Goal: Task Accomplishment & Management: Use online tool/utility

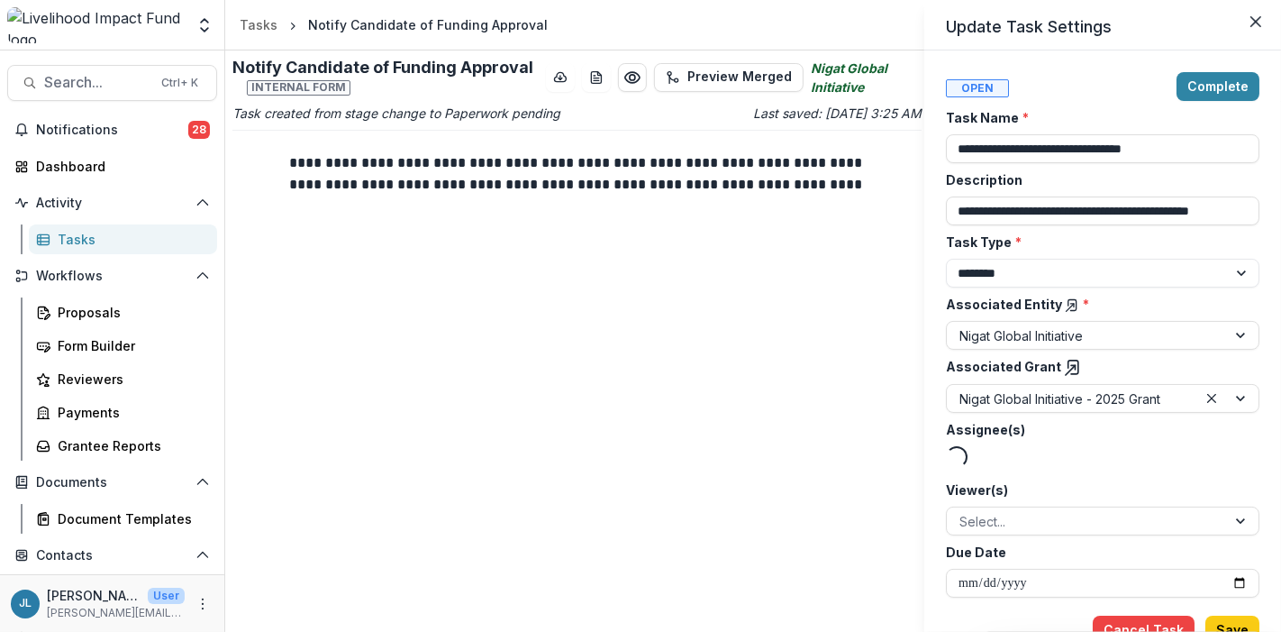
click at [1202, 446] on div "Loading..." at bounding box center [1103, 459] width 314 height 27
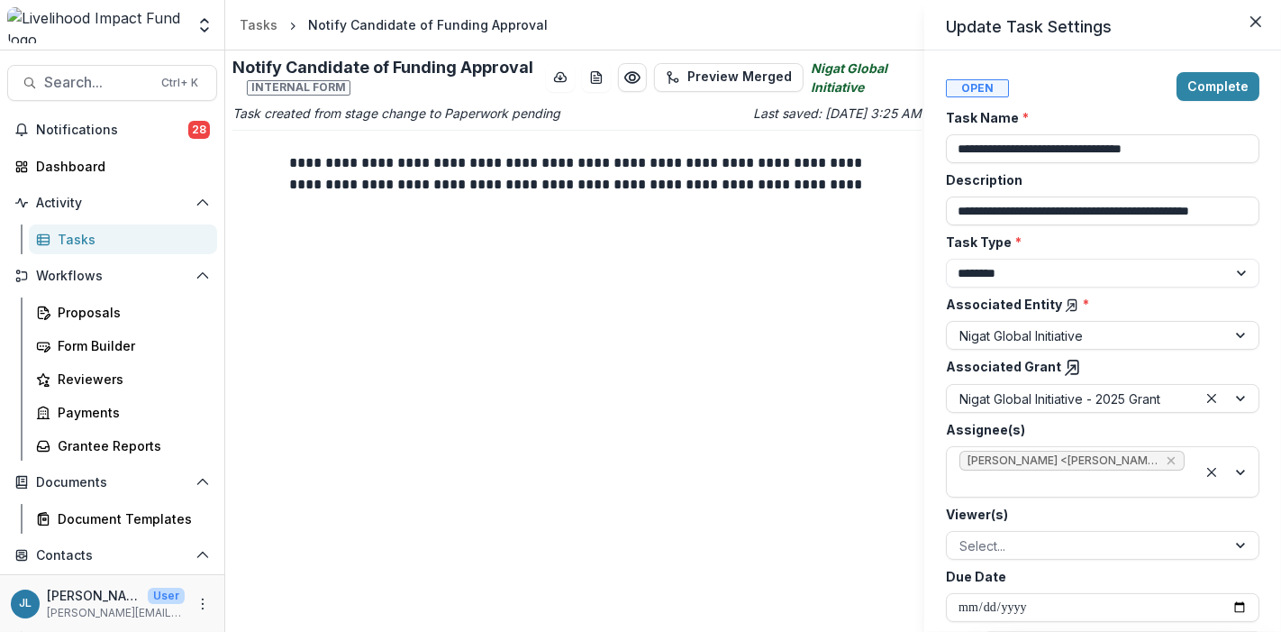
scroll to position [34, 0]
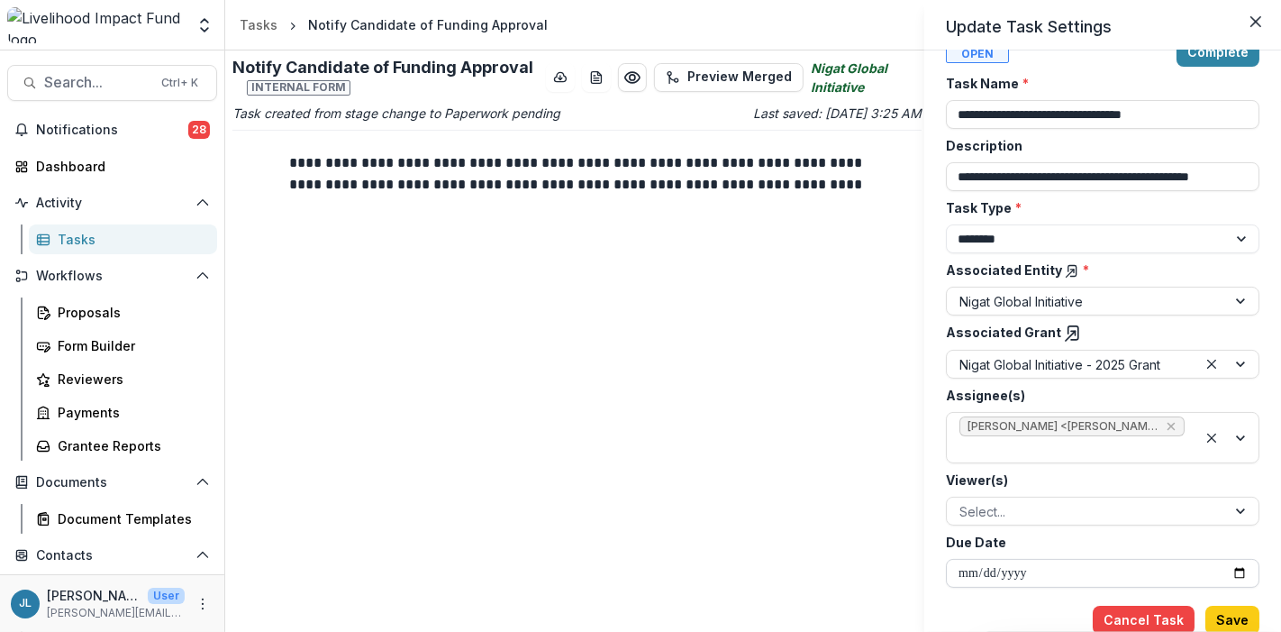
click at [1083, 568] on input "Due Date" at bounding box center [1103, 573] width 314 height 29
click at [1029, 578] on input "Due Date" at bounding box center [1103, 573] width 314 height 29
click at [985, 571] on input "Due Date" at bounding box center [1103, 573] width 314 height 29
click at [973, 566] on input "Due Date" at bounding box center [1103, 573] width 314 height 29
type input "**********"
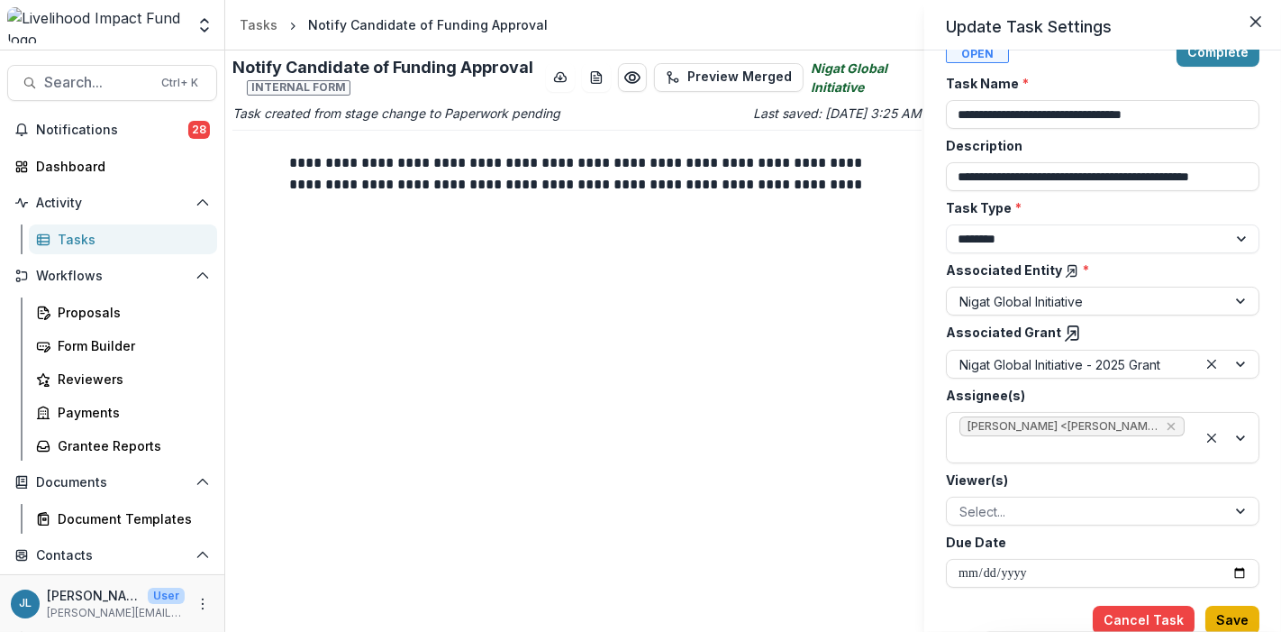
click at [1232, 616] on button "Save" at bounding box center [1233, 620] width 54 height 29
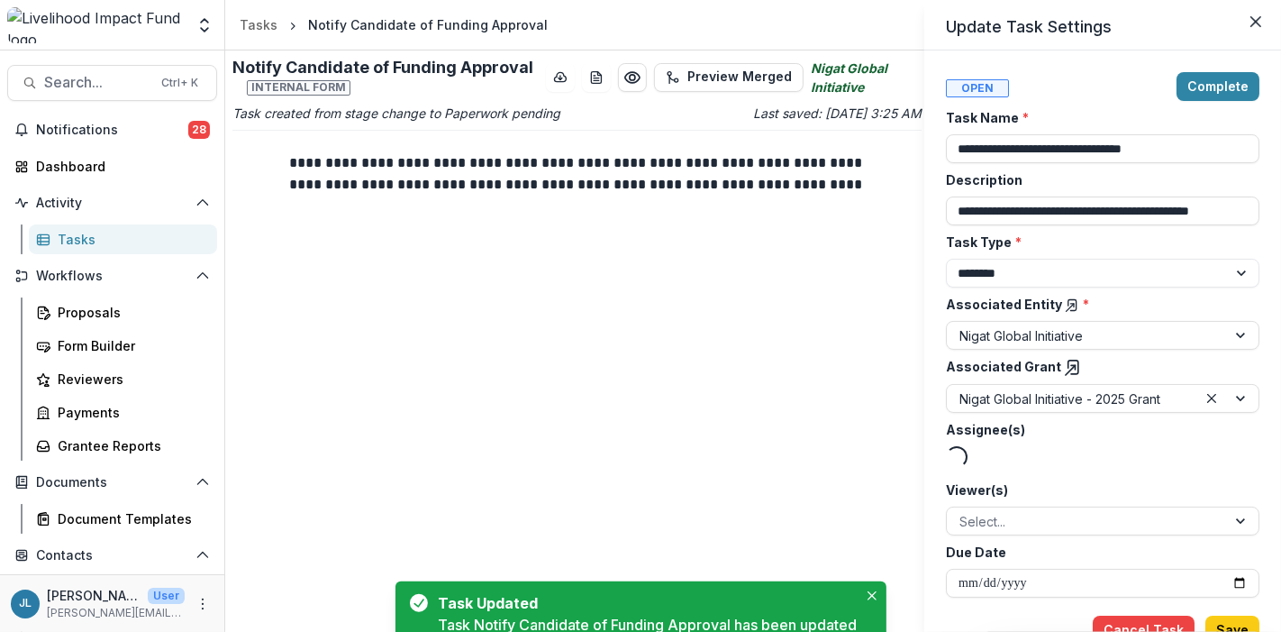
type input "**********"
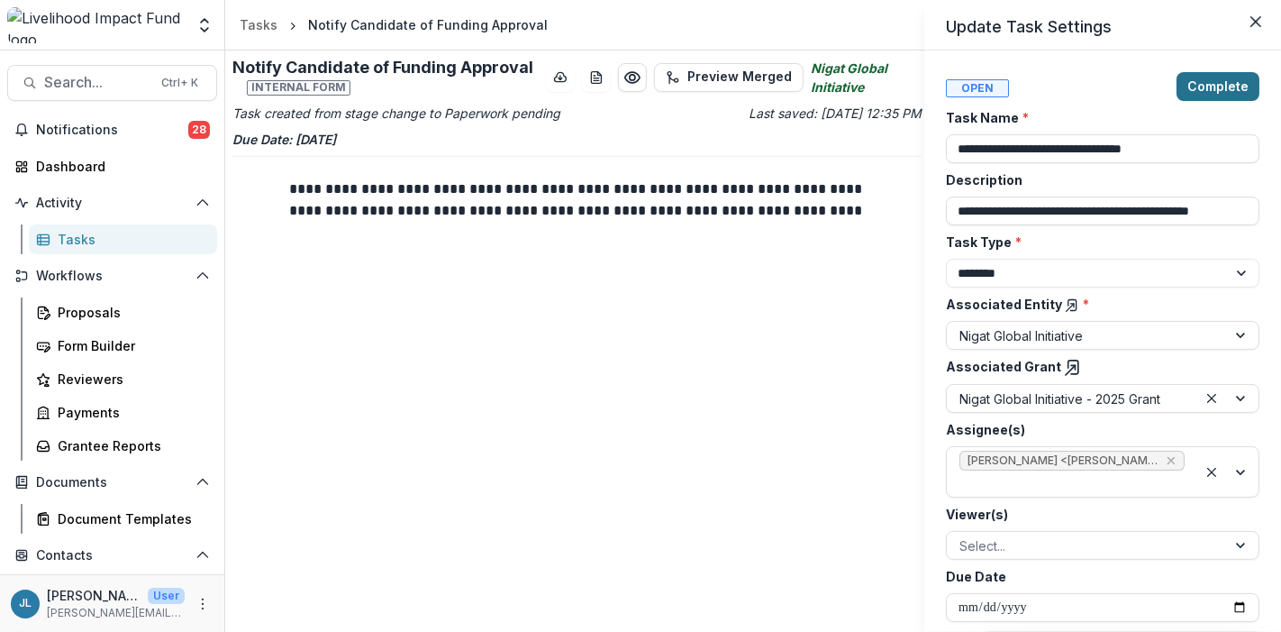
click at [1233, 81] on button "Complete" at bounding box center [1218, 86] width 83 height 29
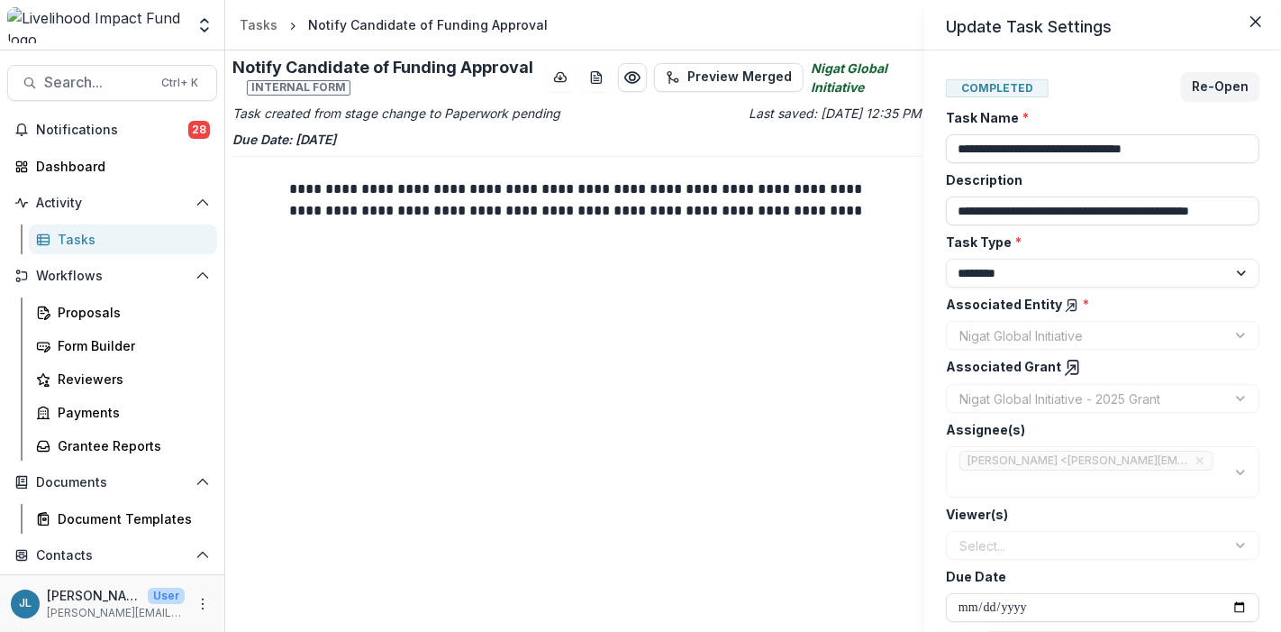
scroll to position [5, 0]
